Goal: Complete application form

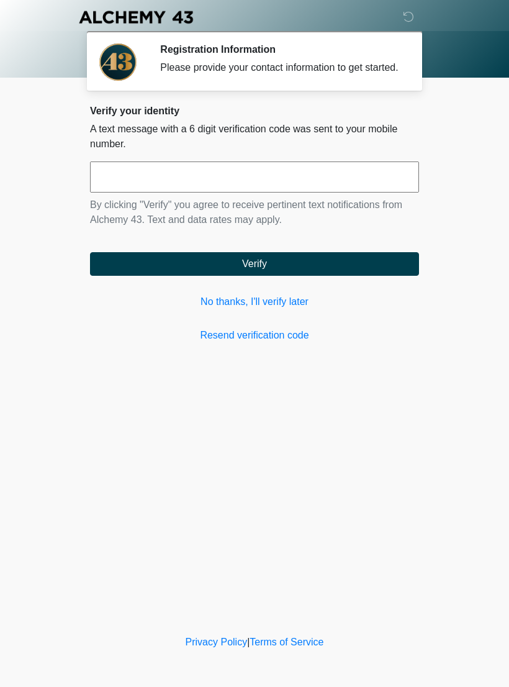
click at [361, 184] on input "text" at bounding box center [254, 176] width 329 height 31
type input "******"
click at [331, 270] on button "Verify" at bounding box center [254, 264] width 329 height 24
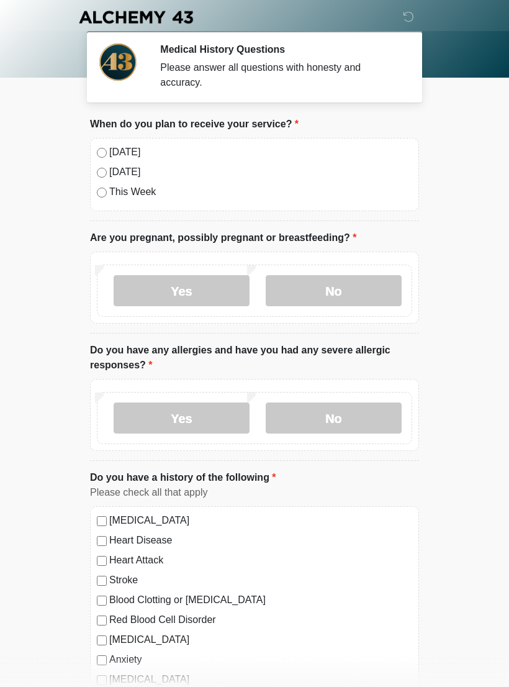
click at [358, 288] on label "No" at bounding box center [334, 290] width 136 height 31
click at [358, 411] on label "No" at bounding box center [334, 417] width 136 height 31
click at [209, 417] on label "Yes" at bounding box center [182, 417] width 136 height 31
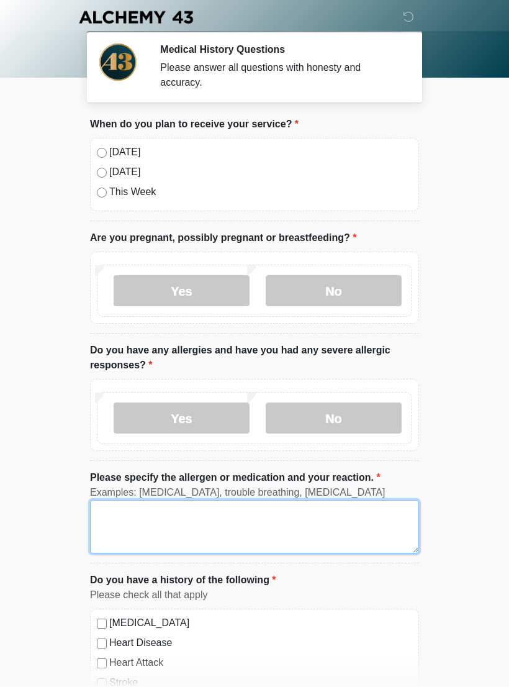
click at [179, 524] on textarea "Please specify the allergen or medication and your reaction." at bounding box center [254, 526] width 329 height 53
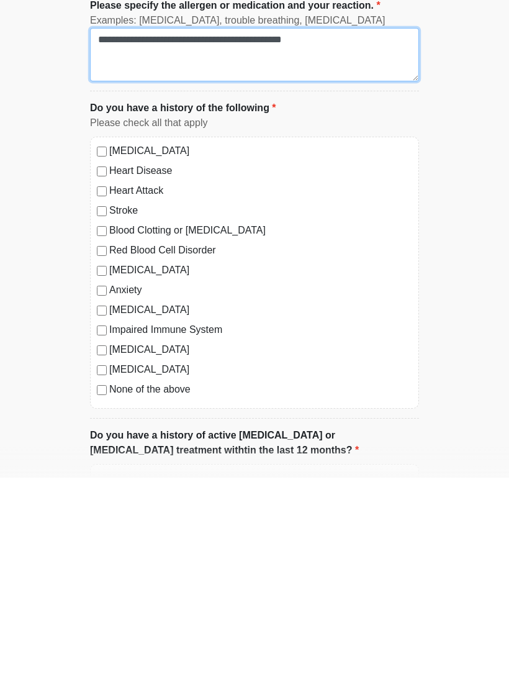
type textarea "**********"
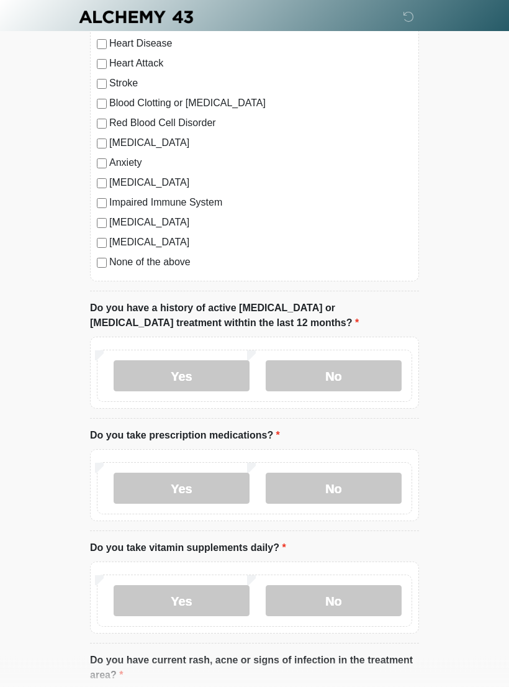
scroll to position [600, 0]
click at [379, 376] on label "No" at bounding box center [334, 375] width 136 height 31
click at [198, 486] on label "Yes" at bounding box center [182, 487] width 136 height 31
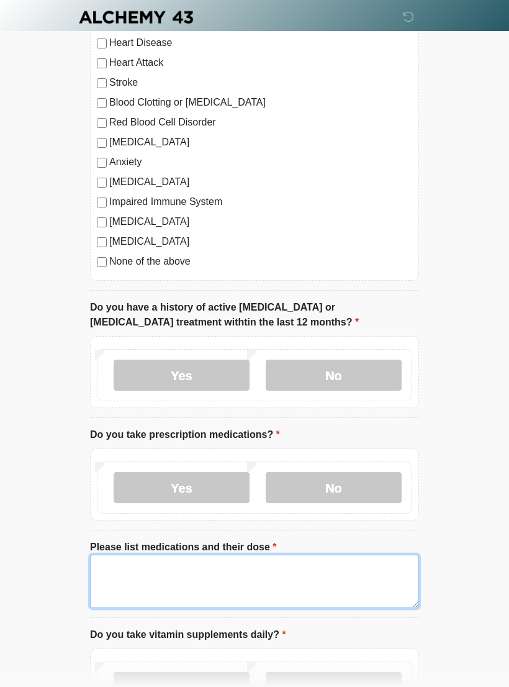
click at [189, 564] on textarea "Please list medications and their dose" at bounding box center [254, 581] width 329 height 53
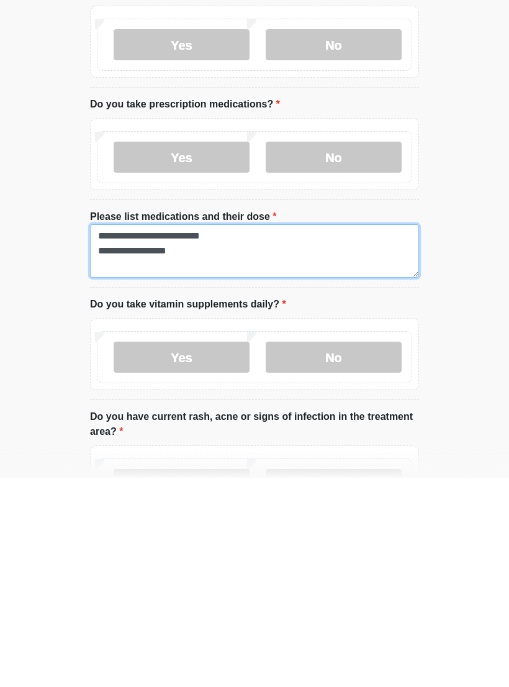
type textarea "**********"
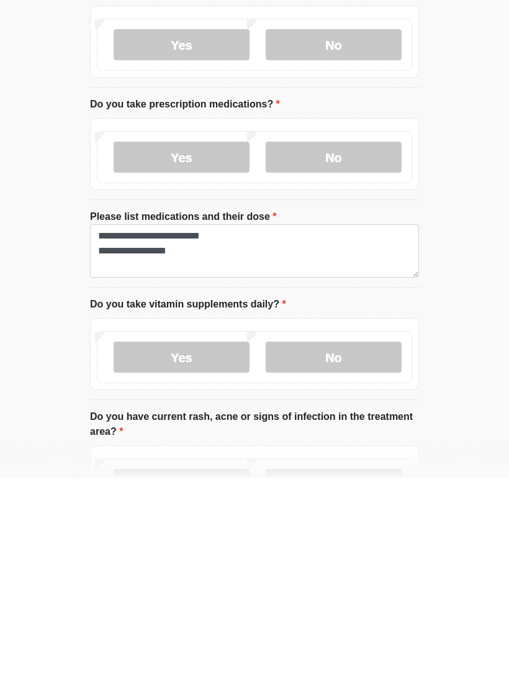
click at [200, 551] on label "Yes" at bounding box center [182, 566] width 136 height 31
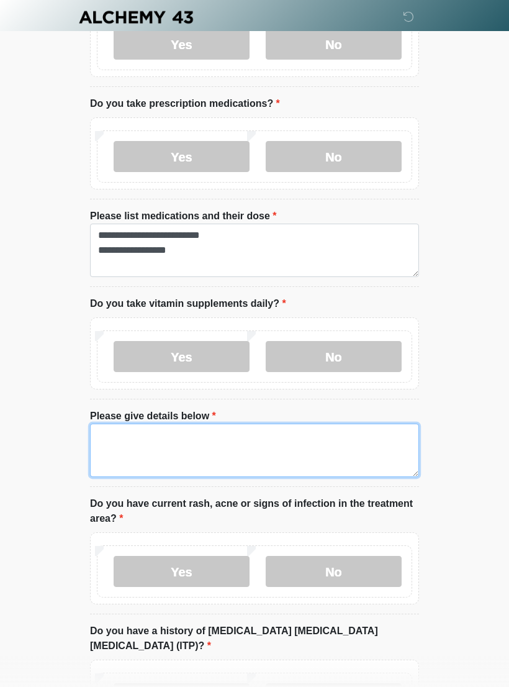
click at [246, 438] on textarea "Please give details below" at bounding box center [254, 450] width 329 height 53
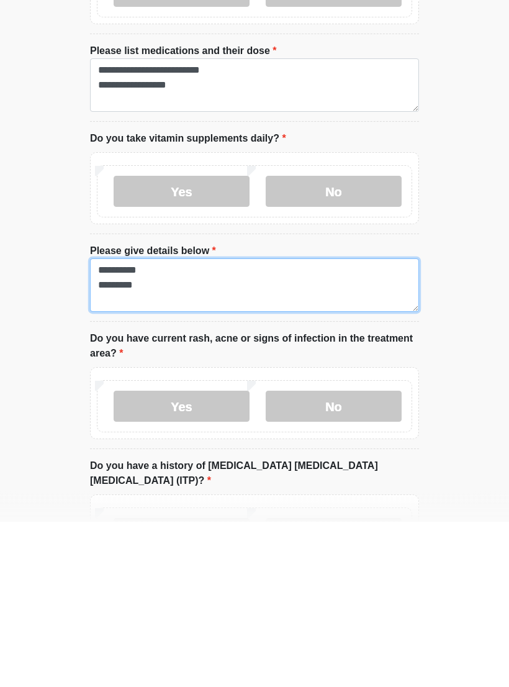
type textarea "**********"
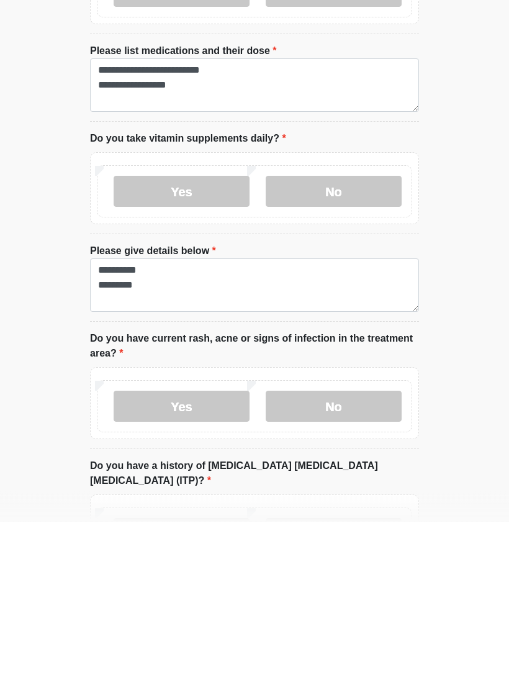
click at [358, 556] on label "No" at bounding box center [334, 571] width 136 height 31
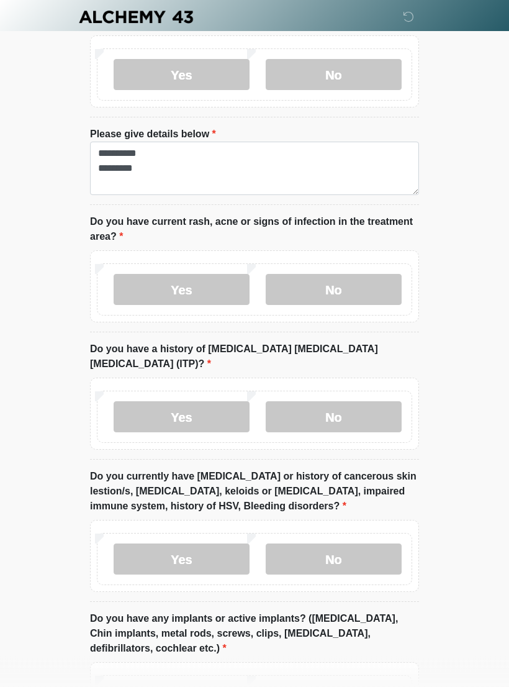
scroll to position [1216, 0]
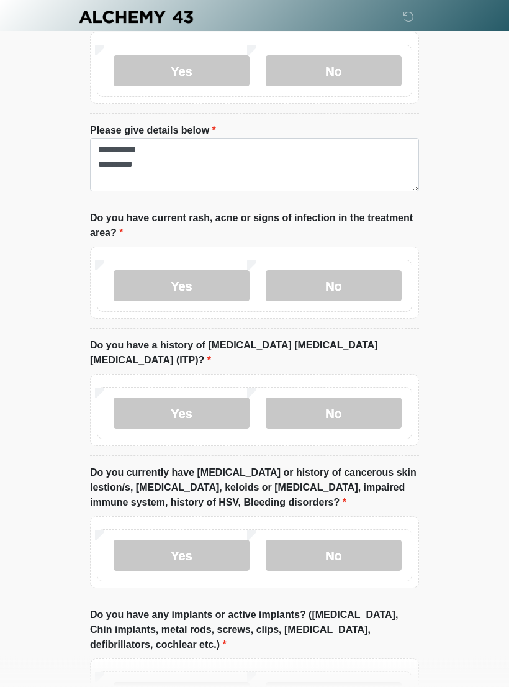
click at [380, 398] on label "No" at bounding box center [334, 413] width 136 height 31
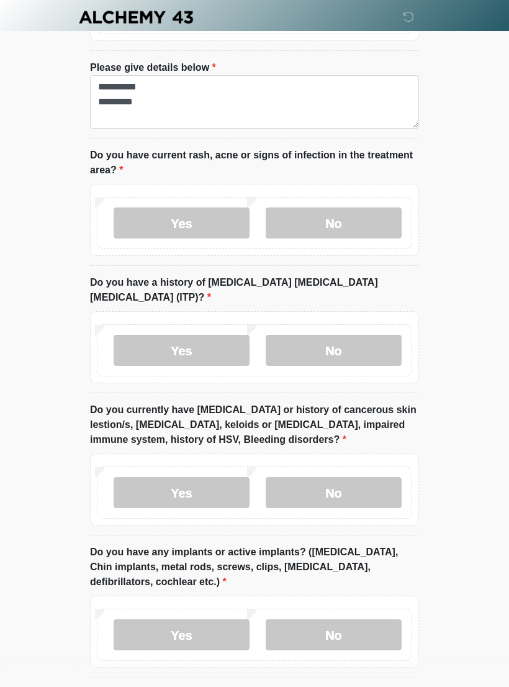
scroll to position [1285, 0]
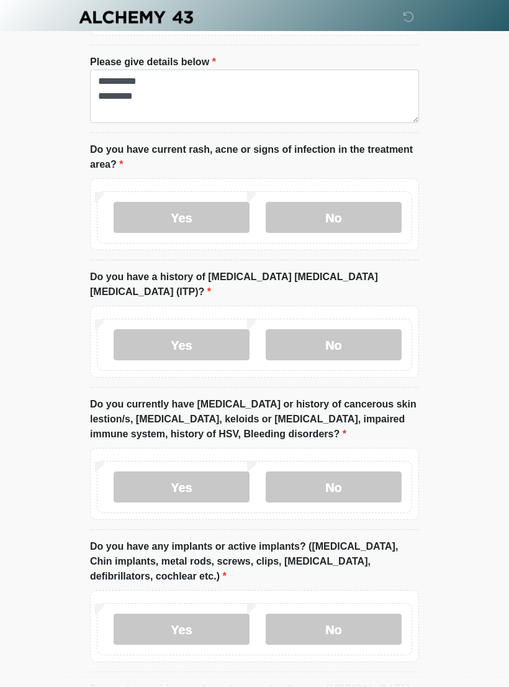
click at [376, 471] on label "No" at bounding box center [334, 486] width 136 height 31
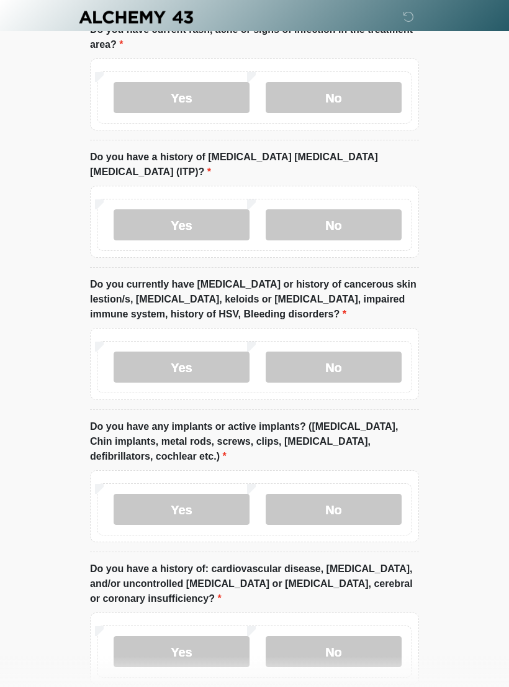
scroll to position [1408, 0]
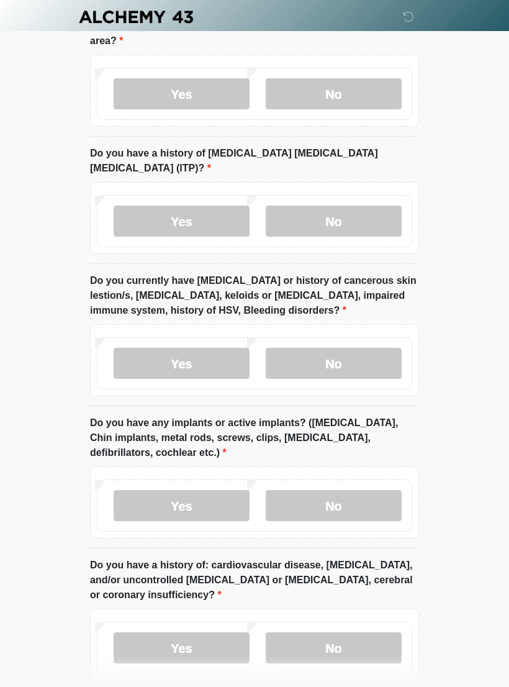
click at [380, 491] on label "No" at bounding box center [334, 506] width 136 height 31
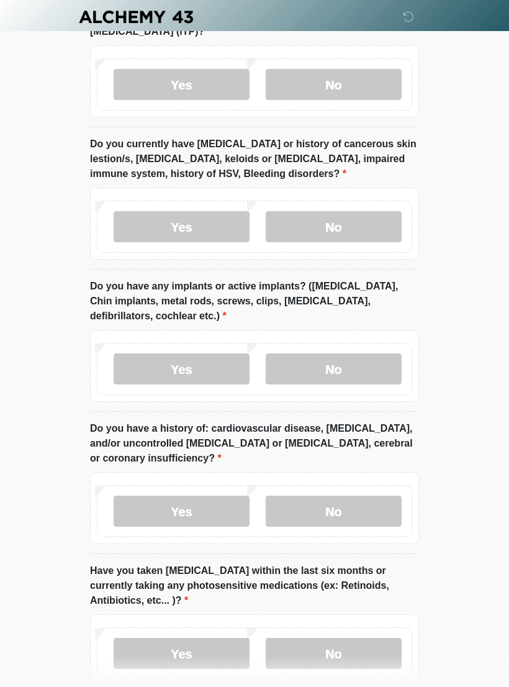
click at [370, 496] on label "No" at bounding box center [334, 511] width 136 height 31
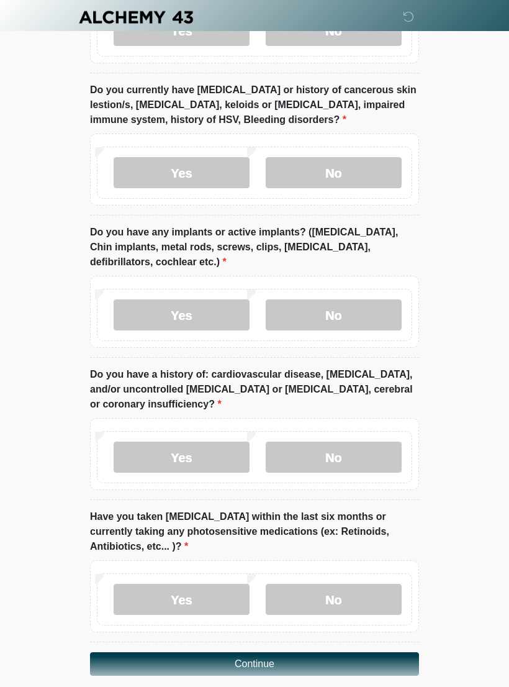
scroll to position [1616, 0]
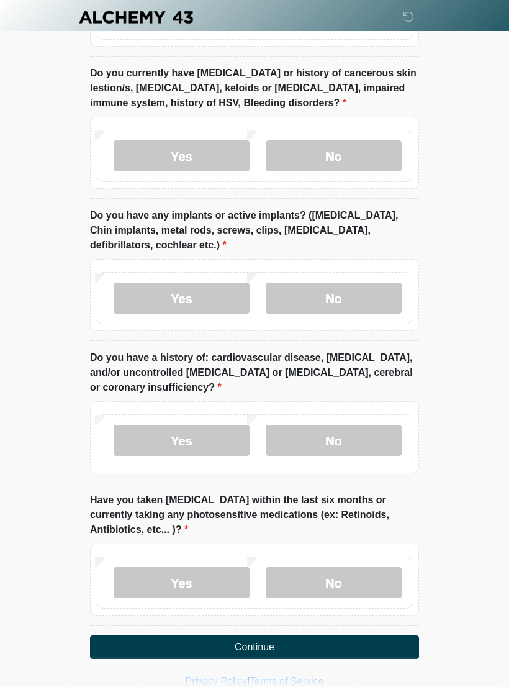
click at [383, 567] on label "No" at bounding box center [334, 582] width 136 height 31
click at [394, 635] on button "Continue" at bounding box center [254, 647] width 329 height 24
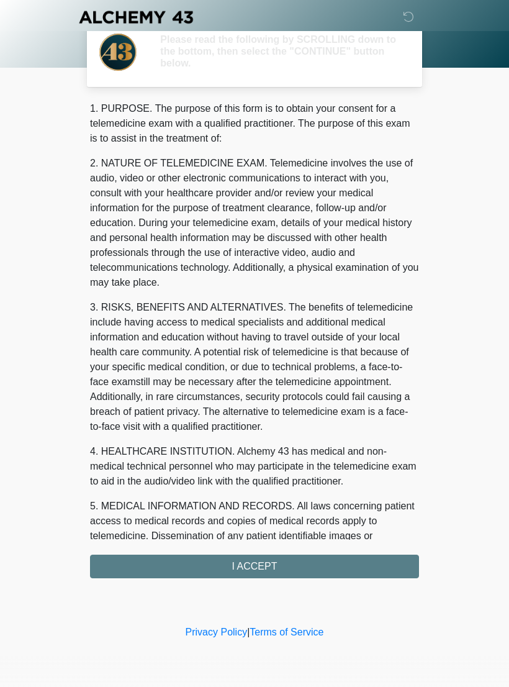
scroll to position [0, 0]
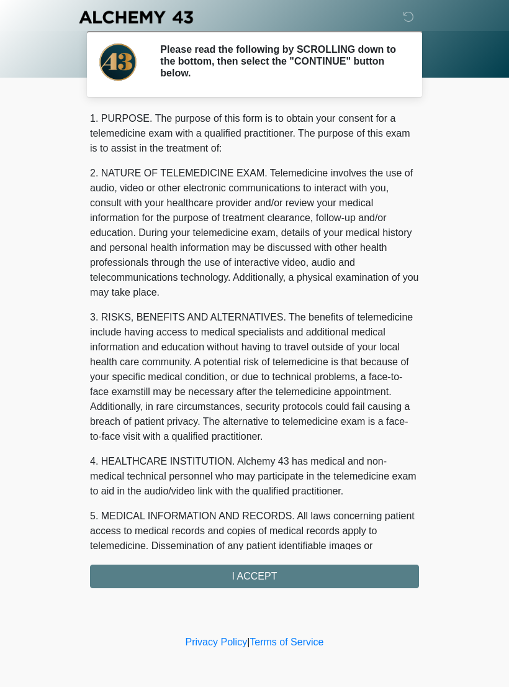
click at [373, 572] on div "1. PURPOSE. The purpose of this form is to obtain your consent for a telemedici…" at bounding box center [254, 349] width 329 height 477
click at [379, 568] on div "1. PURPOSE. The purpose of this form is to obtain your consent for a telemedici…" at bounding box center [254, 349] width 329 height 477
click at [279, 576] on div "1. PURPOSE. The purpose of this form is to obtain your consent for a telemedici…" at bounding box center [254, 349] width 329 height 477
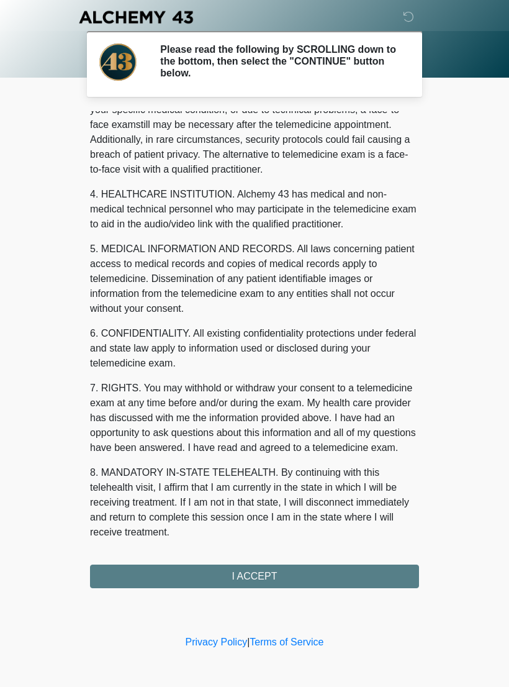
scroll to position [282, 0]
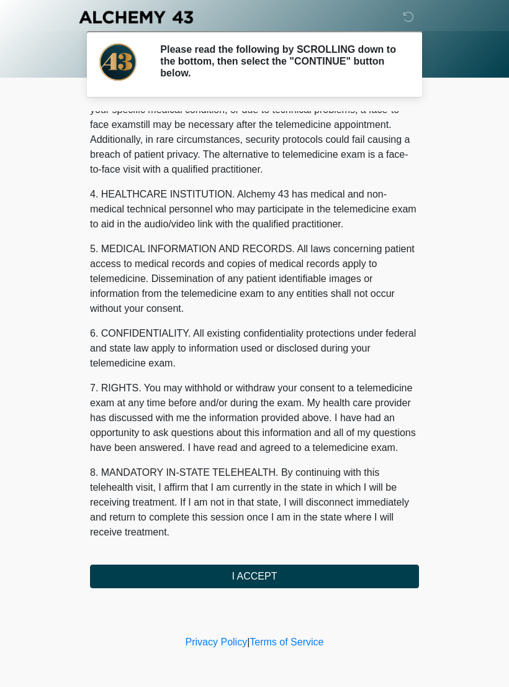
click at [270, 574] on button "I ACCEPT" at bounding box center [254, 577] width 329 height 24
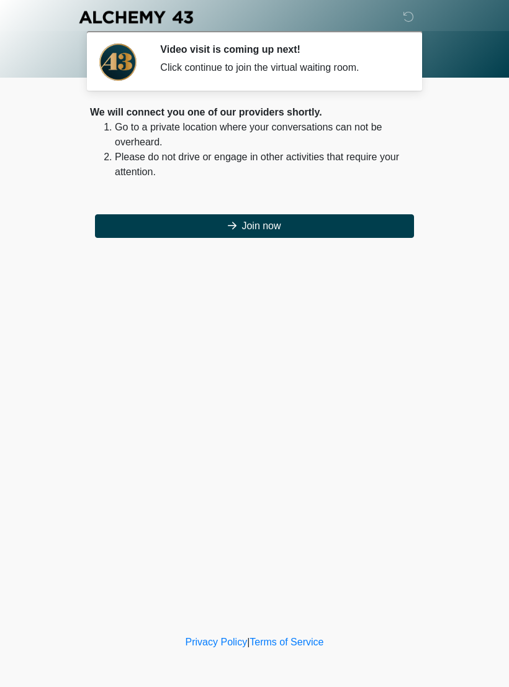
click at [310, 223] on button "Join now" at bounding box center [254, 226] width 319 height 24
